Goal: Check status: Check status

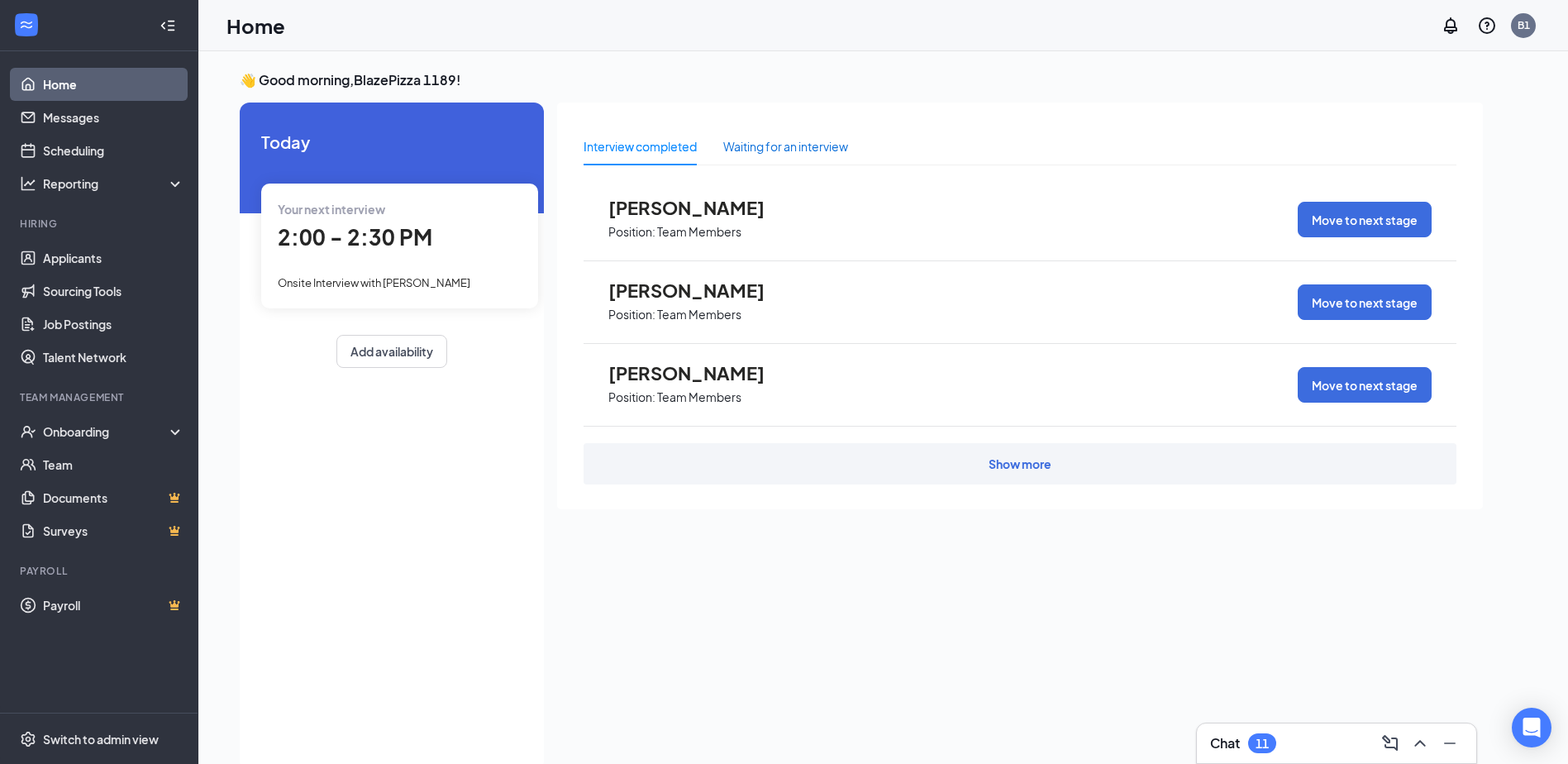
click at [792, 147] on div "Waiting for an interview" at bounding box center [785, 146] width 125 height 18
click at [608, 145] on div "Interview completed" at bounding box center [641, 146] width 114 height 18
click at [375, 264] on div "Your next interview 2:00 - 2:30 PM Onsite Interview with [PERSON_NAME]" at bounding box center [399, 245] width 277 height 124
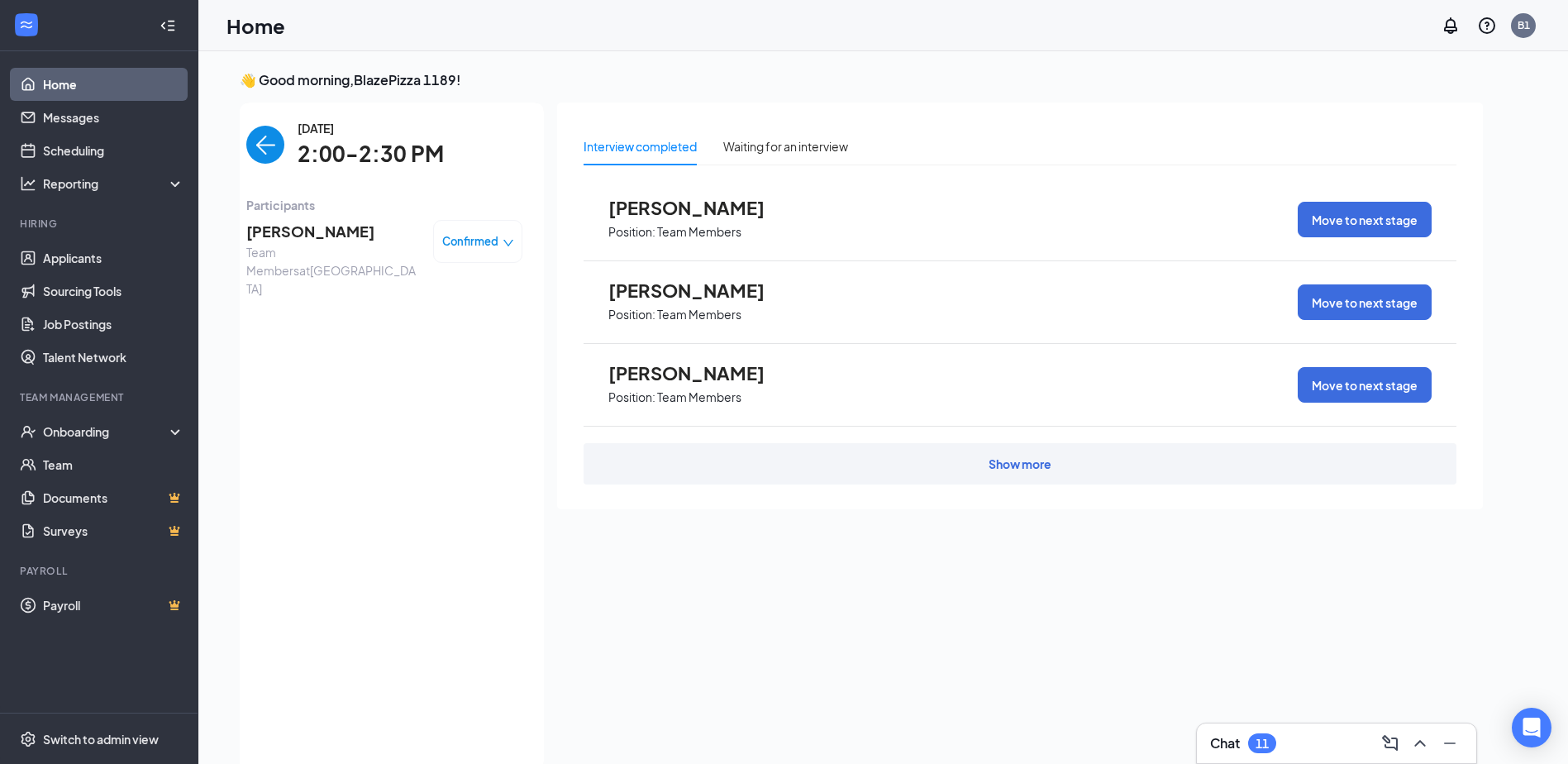
scroll to position [7, 0]
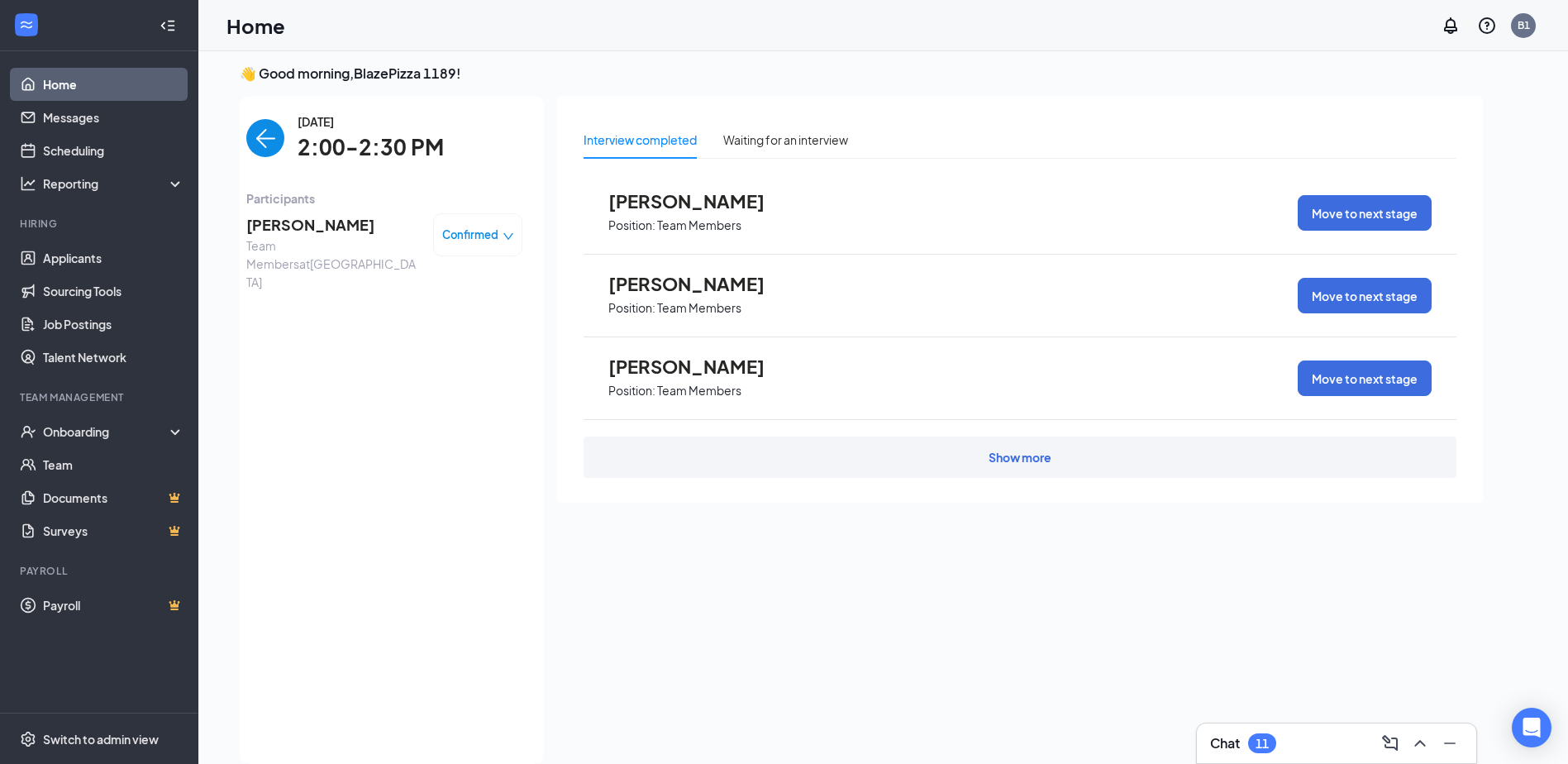
click at [271, 127] on img "back-button" at bounding box center [265, 138] width 38 height 38
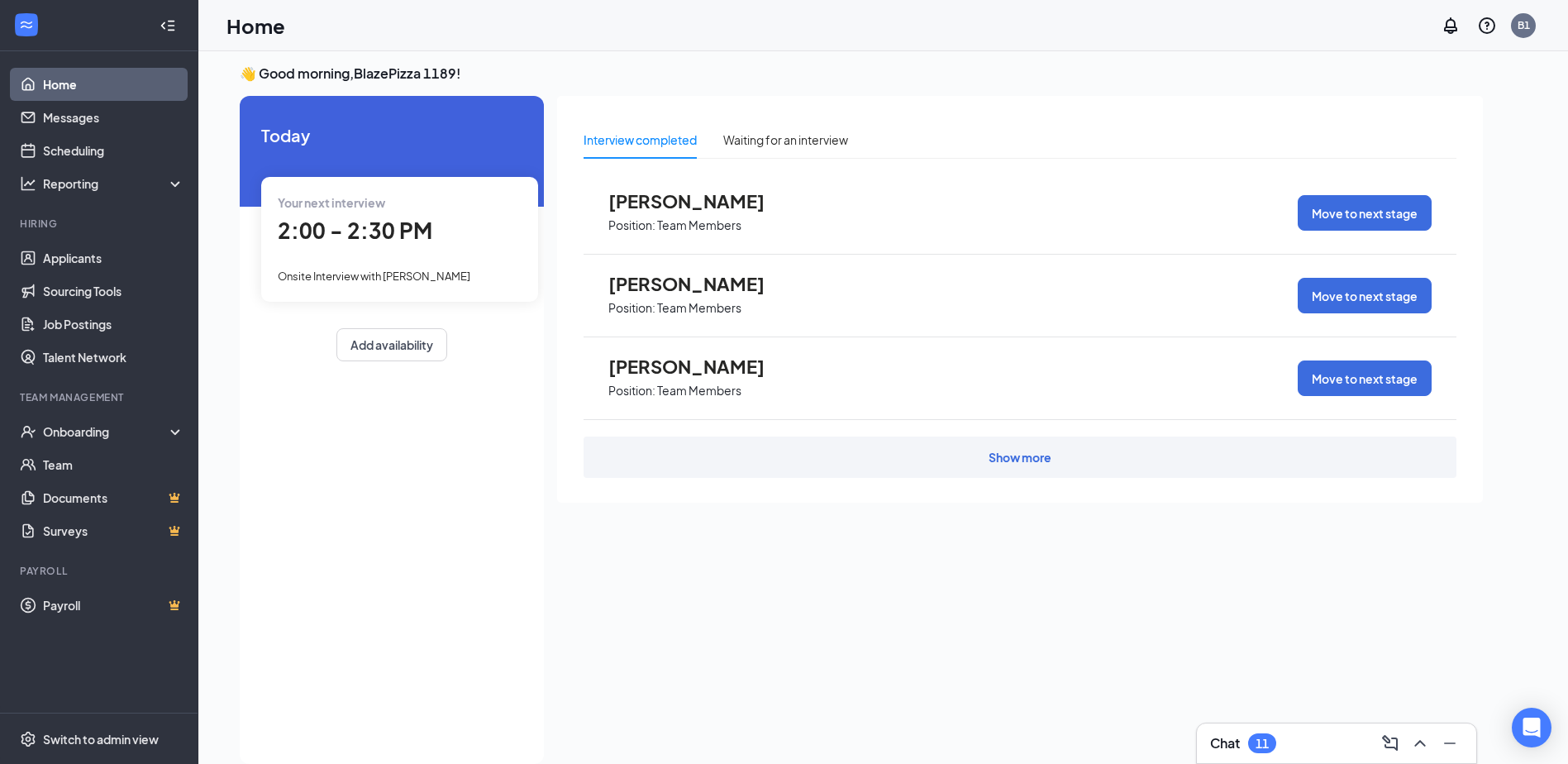
click at [1042, 463] on div "Show more" at bounding box center [1019, 456] width 62 height 16
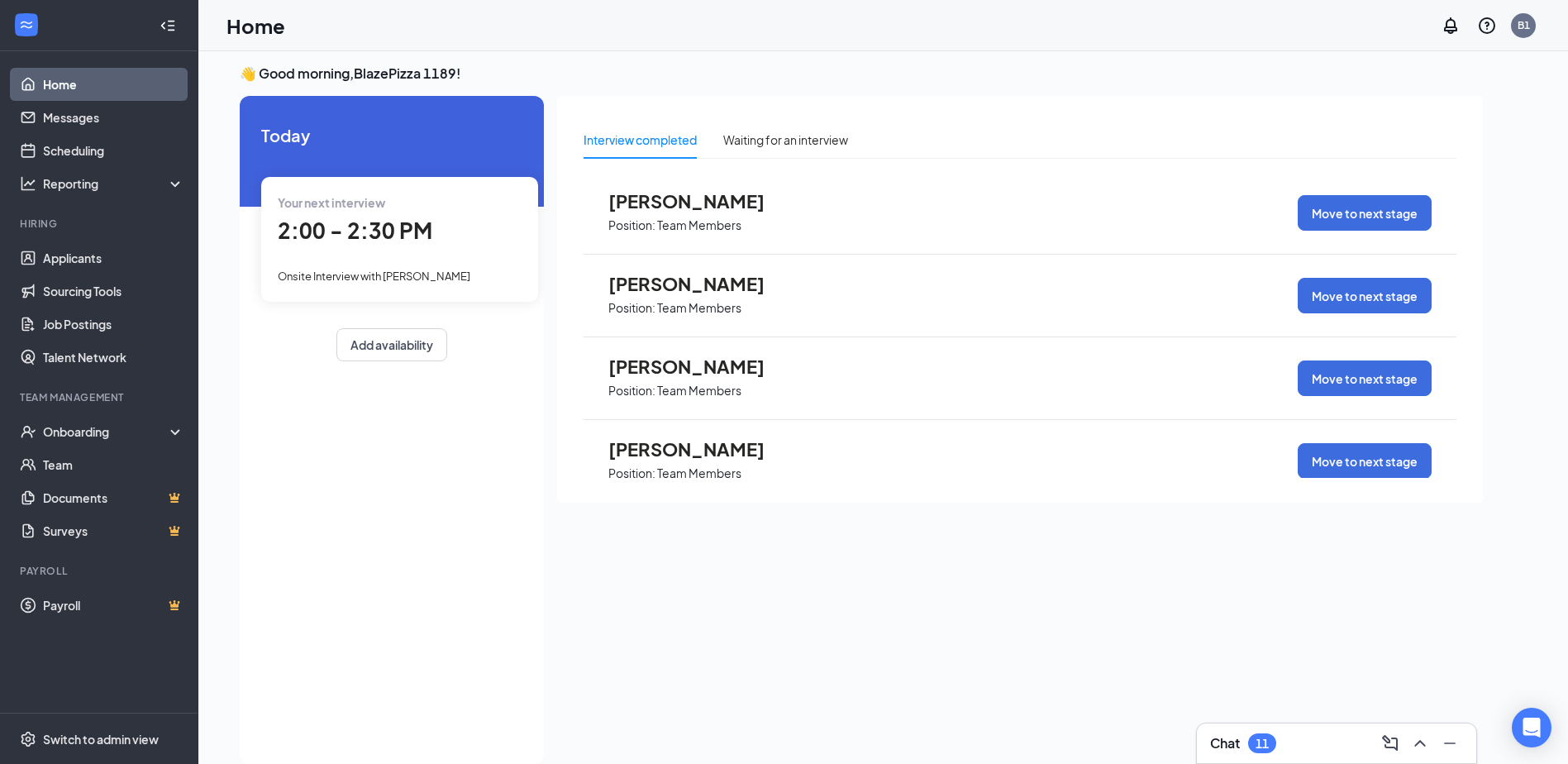
click at [835, 476] on div "[PERSON_NAME] Position: Team Members Move to next stage" at bounding box center [1020, 461] width 872 height 82
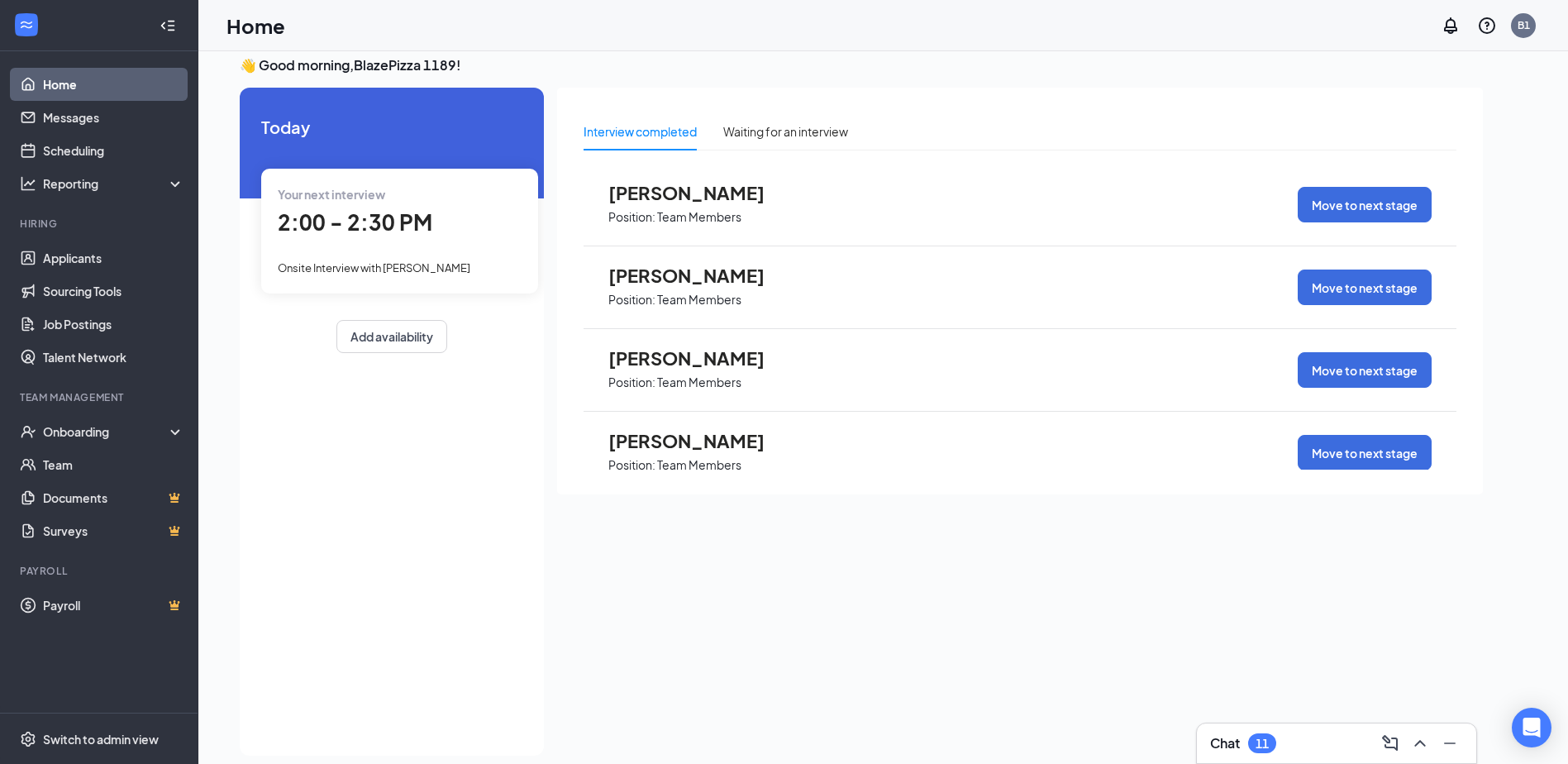
scroll to position [0, 0]
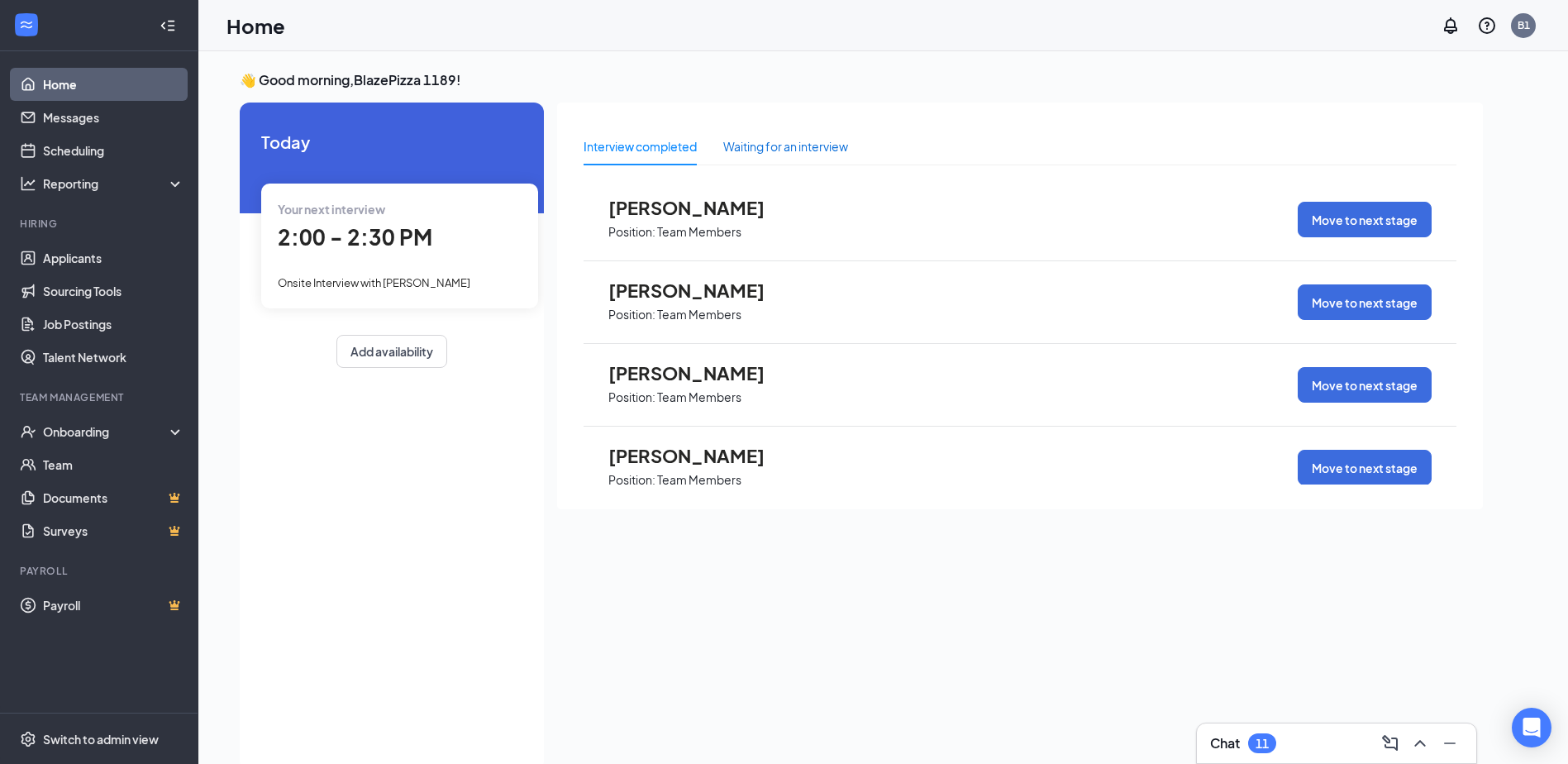
click at [776, 148] on div "Waiting for an interview" at bounding box center [785, 146] width 125 height 18
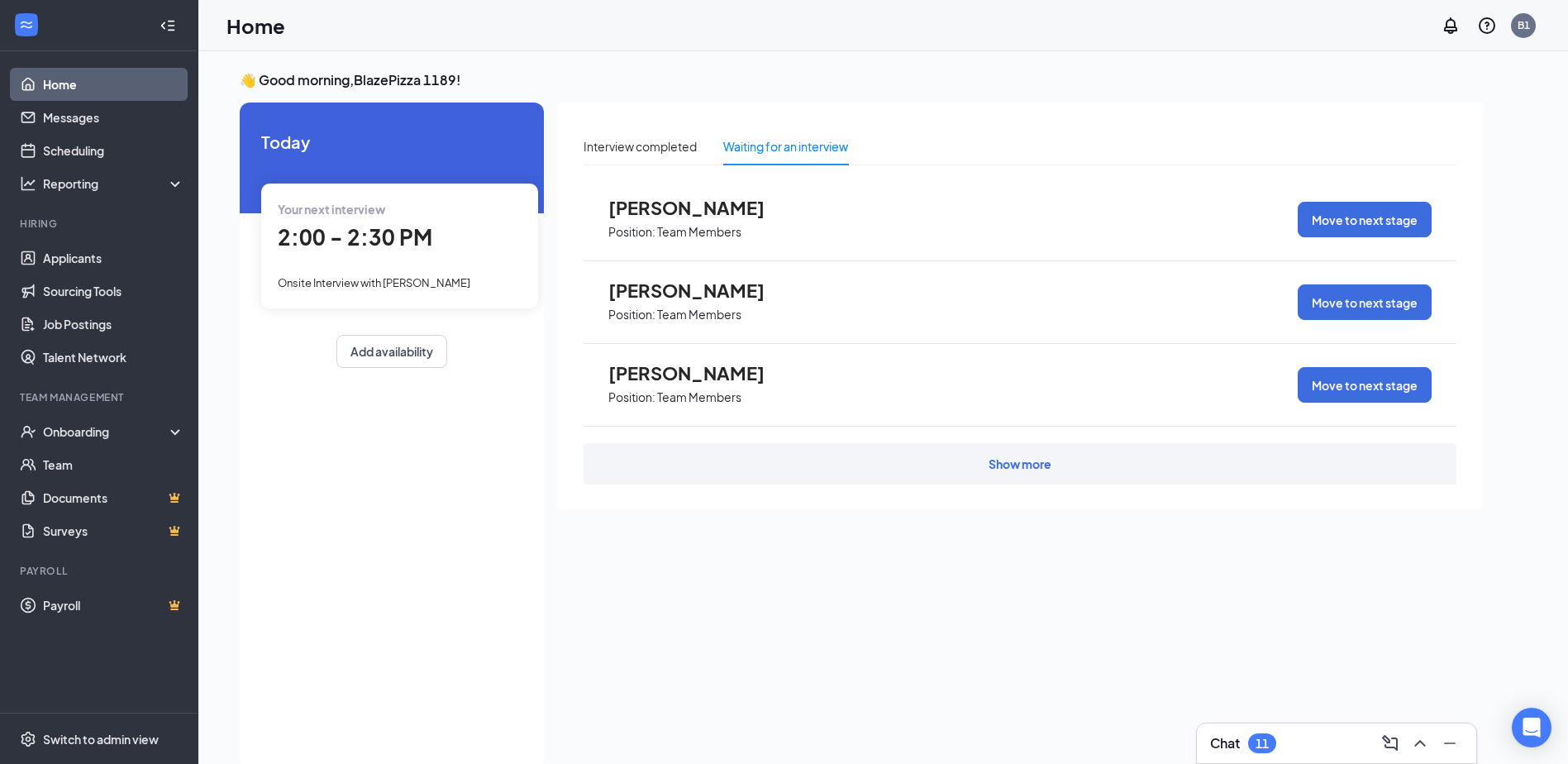
click at [999, 452] on div "Show more" at bounding box center [1020, 464] width 872 height 42
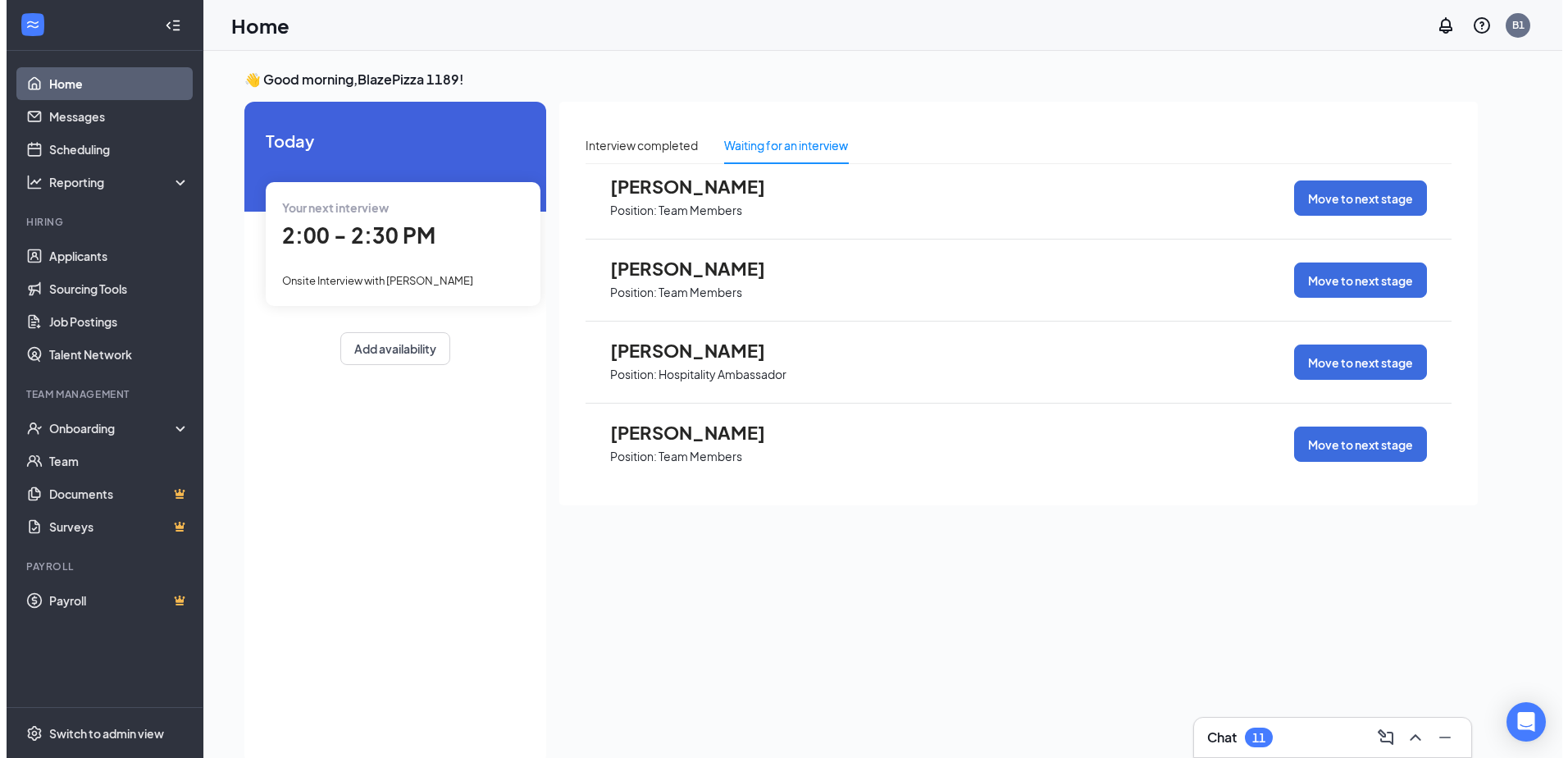
scroll to position [1091, 0]
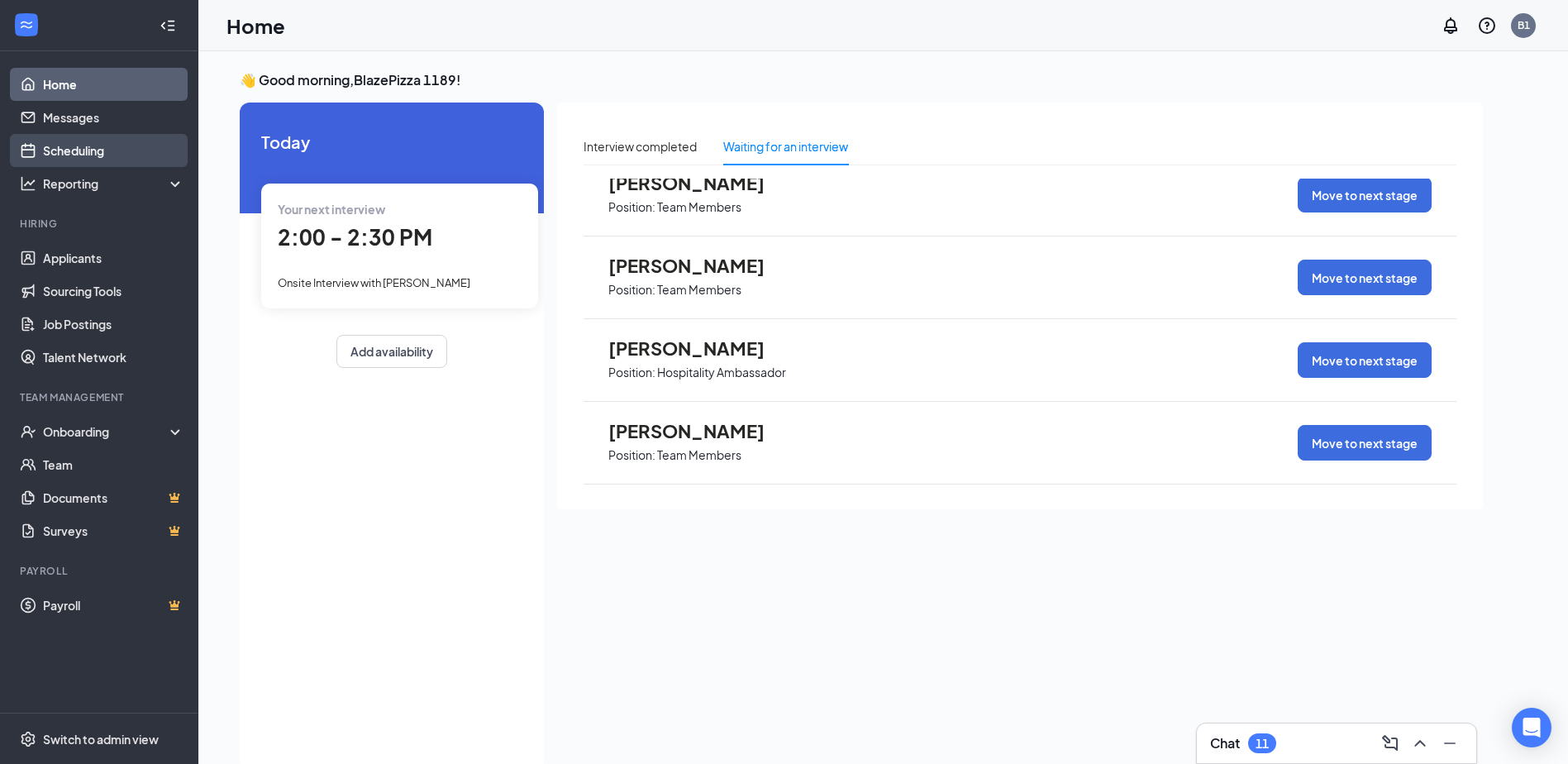
click at [97, 146] on link "Scheduling" at bounding box center [113, 150] width 141 height 33
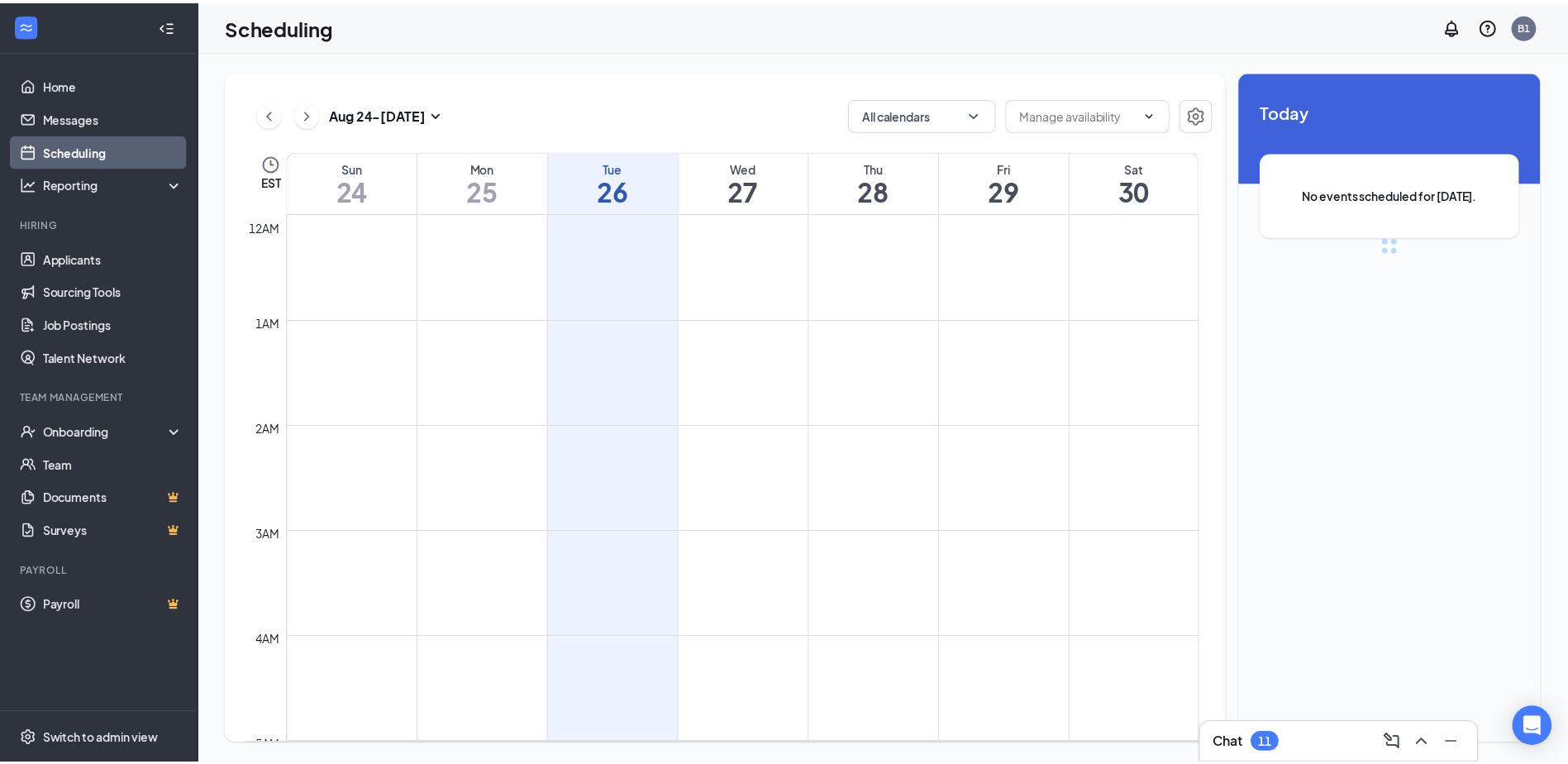
scroll to position [812, 0]
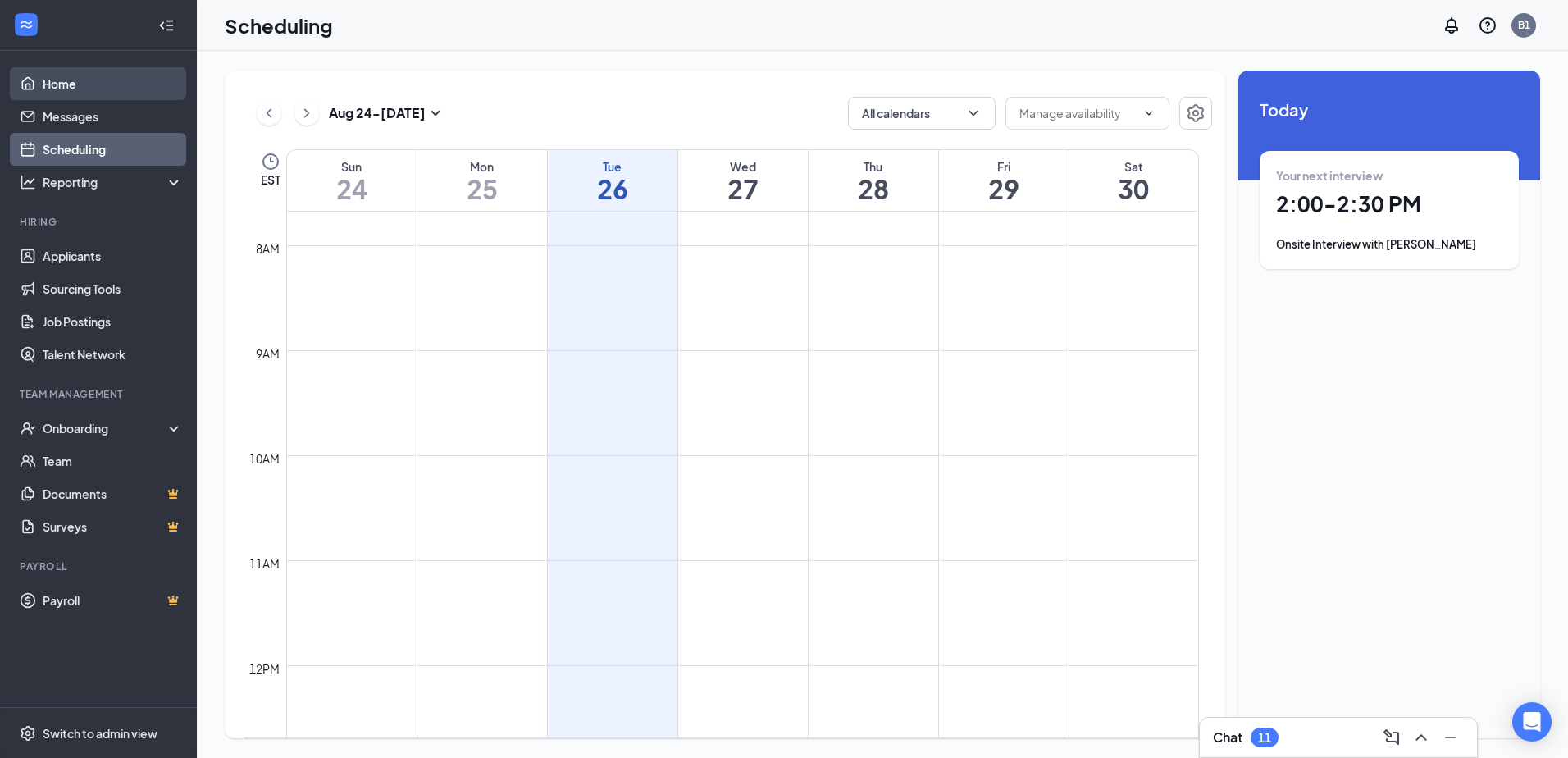
click at [102, 94] on link "Home" at bounding box center [112, 84] width 140 height 33
